Goal: Information Seeking & Learning: Learn about a topic

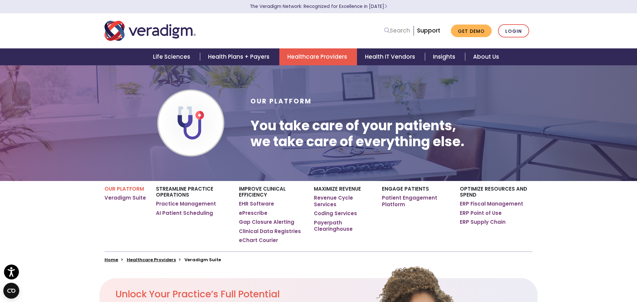
click at [398, 28] on link "Search" at bounding box center [397, 30] width 26 height 9
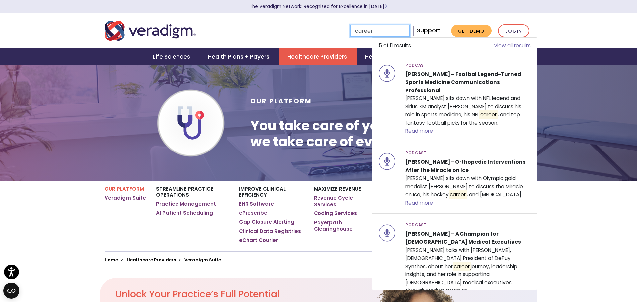
type input "career"
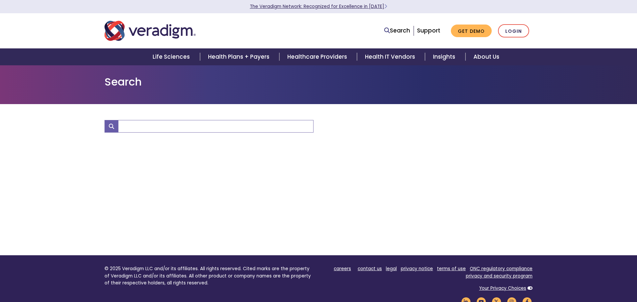
type input "career"
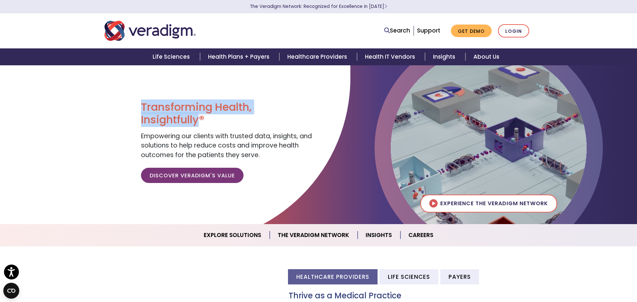
drag, startPoint x: 142, startPoint y: 105, endPoint x: 198, endPoint y: 122, distance: 58.7
click at [198, 121] on h1 "Transforming Health, Insightfully®" at bounding box center [227, 114] width 173 height 26
copy h1 "Transforming Health, Insightfully"
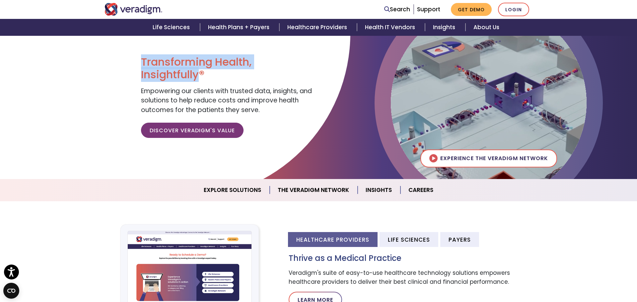
scroll to position [59, 0]
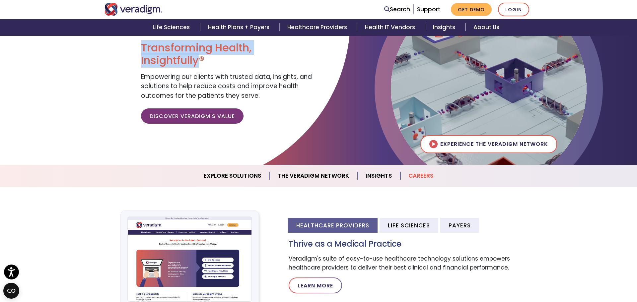
click at [429, 173] on link "Careers" at bounding box center [421, 176] width 41 height 17
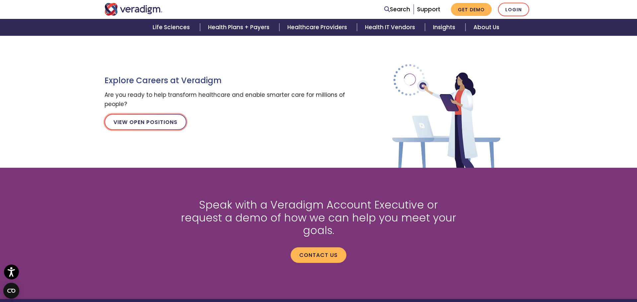
click at [147, 122] on link "View Open Positions" at bounding box center [146, 122] width 82 height 16
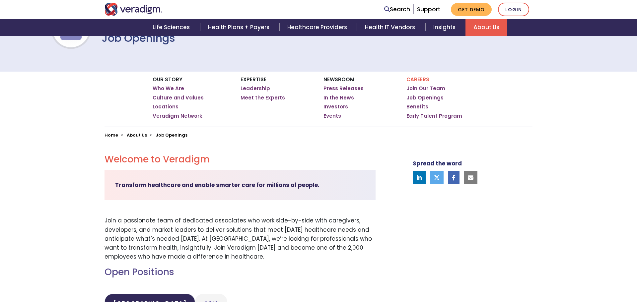
scroll to position [160, 0]
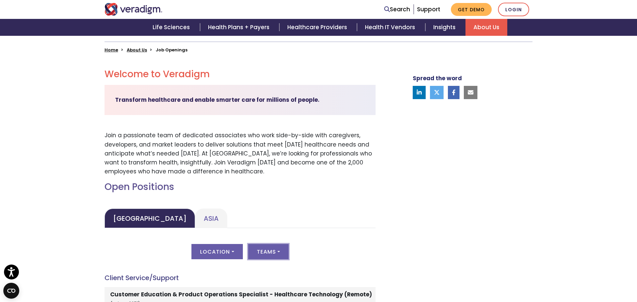
click at [281, 251] on button "Teams" at bounding box center [268, 251] width 40 height 15
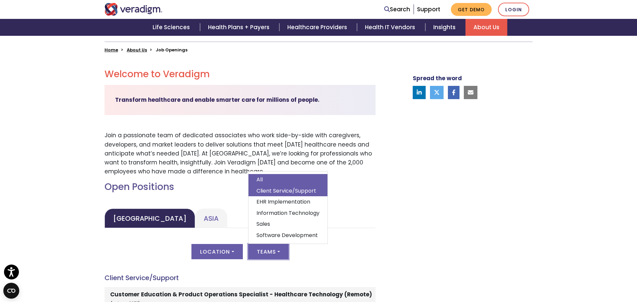
click at [268, 189] on link "Client Service/Support" at bounding box center [288, 191] width 79 height 11
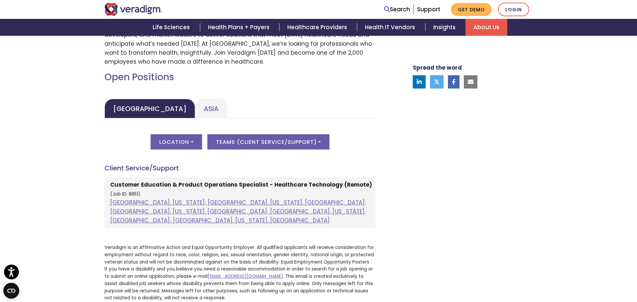
scroll to position [298, 0]
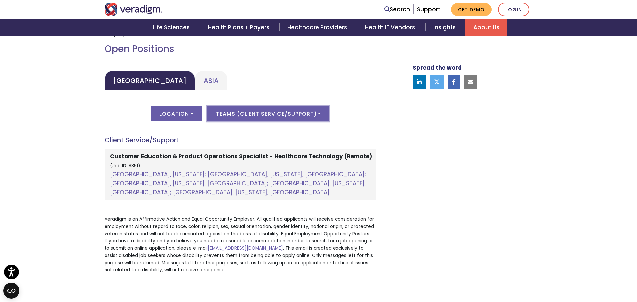
click at [247, 115] on button "Teams ( Client Service/Support )" at bounding box center [268, 113] width 122 height 15
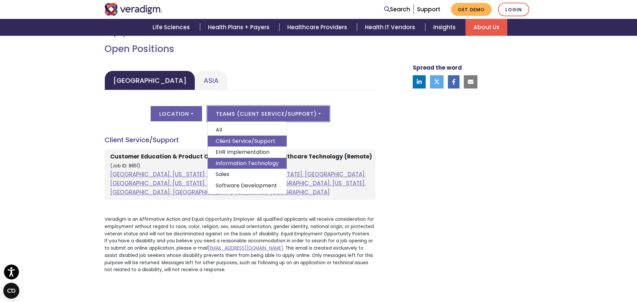
click at [249, 166] on link "Information Technology" at bounding box center [247, 163] width 79 height 11
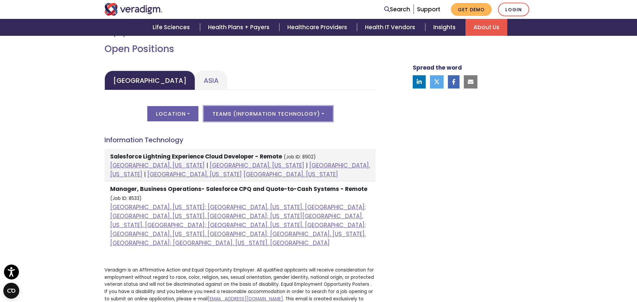
click at [323, 113] on button "Teams ( Information Technology )" at bounding box center [268, 113] width 129 height 15
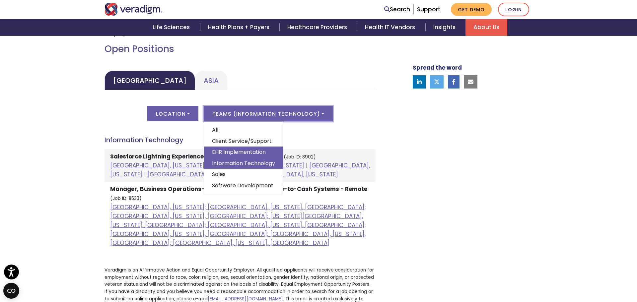
click at [233, 152] on link "EHR Implementation" at bounding box center [243, 152] width 79 height 11
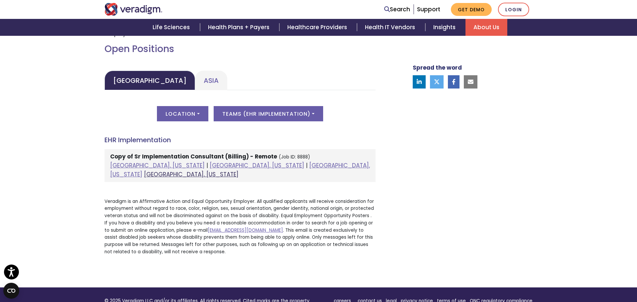
click at [239, 171] on link "[GEOGRAPHIC_DATA], [US_STATE]" at bounding box center [191, 175] width 95 height 8
